Goal: Information Seeking & Learning: Learn about a topic

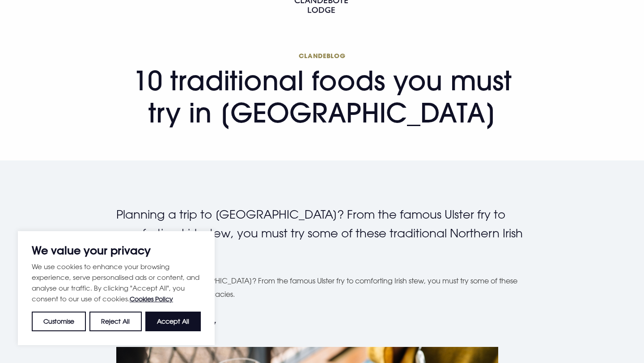
scroll to position [88, 0]
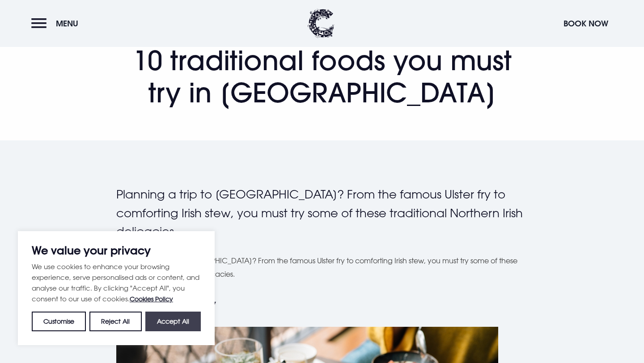
click at [166, 323] on button "Accept All" at bounding box center [172, 322] width 55 height 20
checkbox input "true"
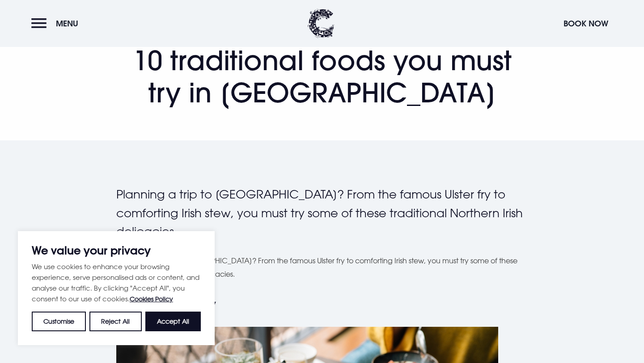
checkbox input "true"
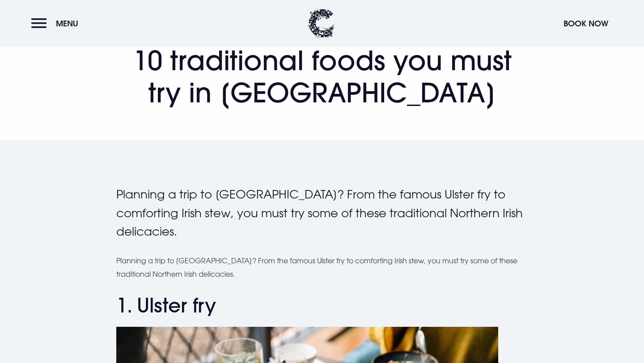
scroll to position [161, 0]
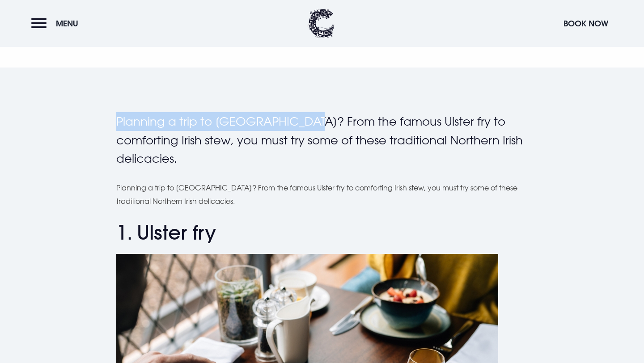
drag, startPoint x: 118, startPoint y: 120, endPoint x: 297, endPoint y: 125, distance: 178.5
click at [297, 125] on p "Planning a trip to [GEOGRAPHIC_DATA]? From the famous Ulster fry to comforting …" at bounding box center [321, 140] width 411 height 56
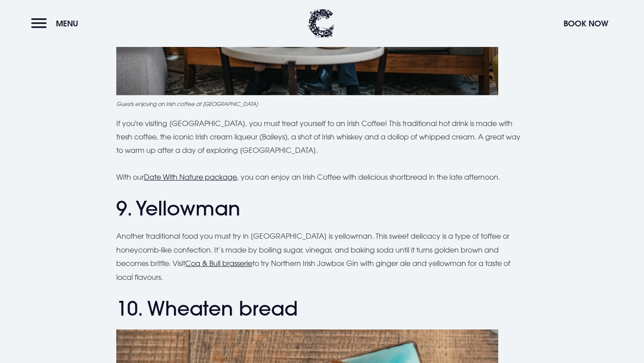
scroll to position [1932, 0]
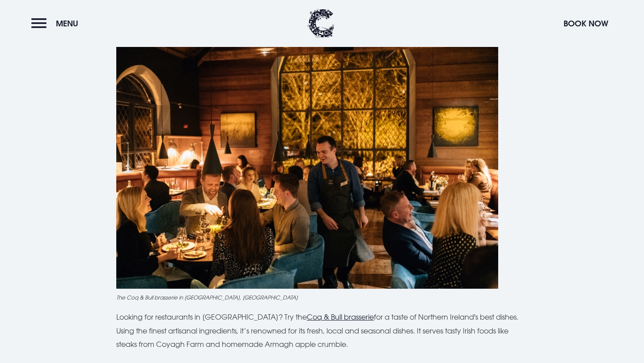
scroll to position [2653, 0]
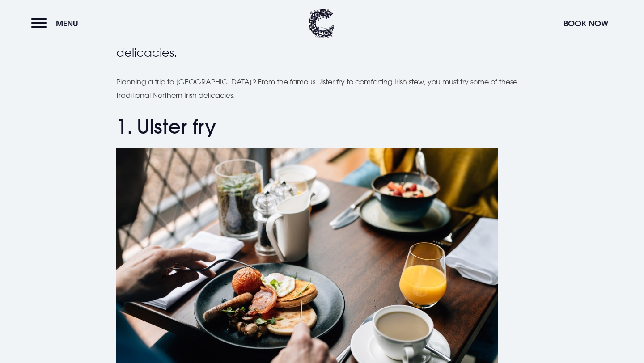
scroll to position [216, 0]
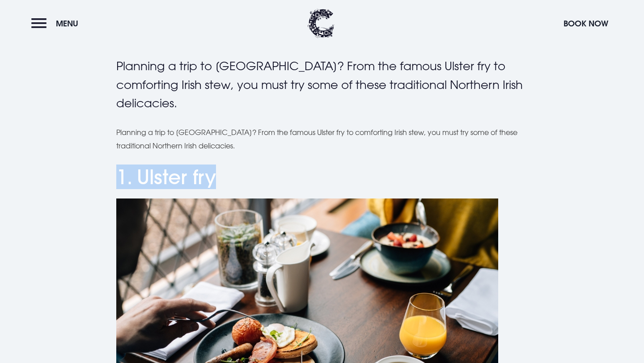
drag, startPoint x: 114, startPoint y: 173, endPoint x: 239, endPoint y: 181, distance: 125.0
copy h2 "1. Ulster fry"
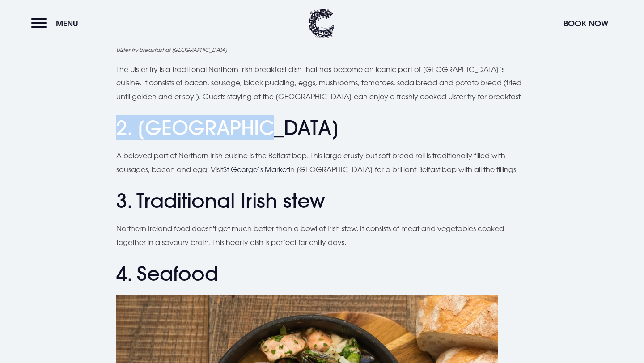
drag, startPoint x: 111, startPoint y: 127, endPoint x: 246, endPoint y: 130, distance: 134.2
copy h2 "2. [GEOGRAPHIC_DATA]"
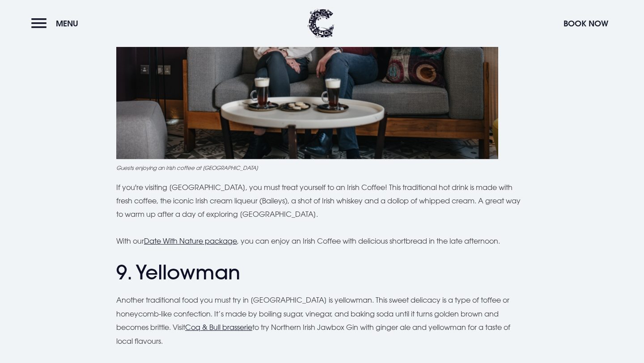
scroll to position [1932, 0]
